Goal: Navigation & Orientation: Go to known website

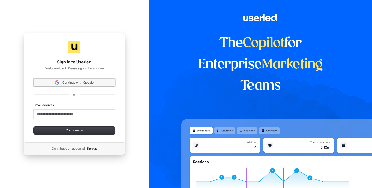
click at [72, 83] on span "Continue with Google" at bounding box center [77, 82] width 31 height 5
